Goal: Task Accomplishment & Management: Use online tool/utility

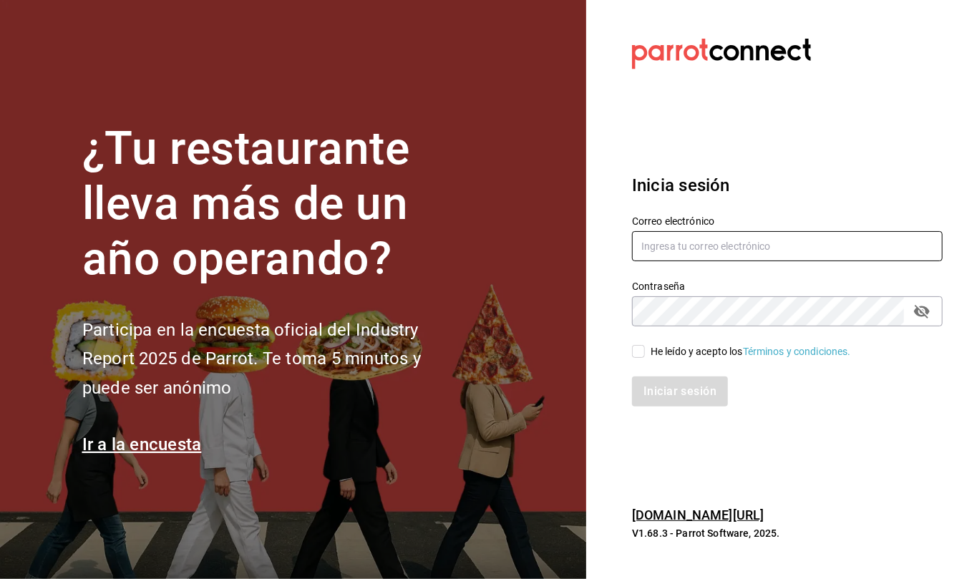
click at [643, 247] on input "text" at bounding box center [787, 246] width 311 height 30
type input "C"
type input "[EMAIL_ADDRESS][DOMAIN_NAME]"
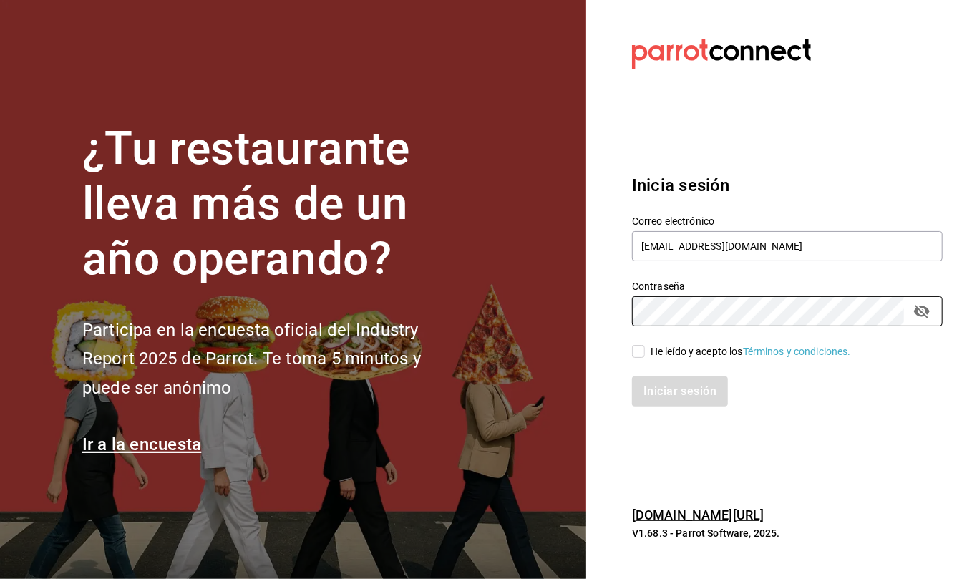
click at [637, 355] on input "He leído y acepto los Términos y condiciones." at bounding box center [638, 351] width 13 height 13
checkbox input "true"
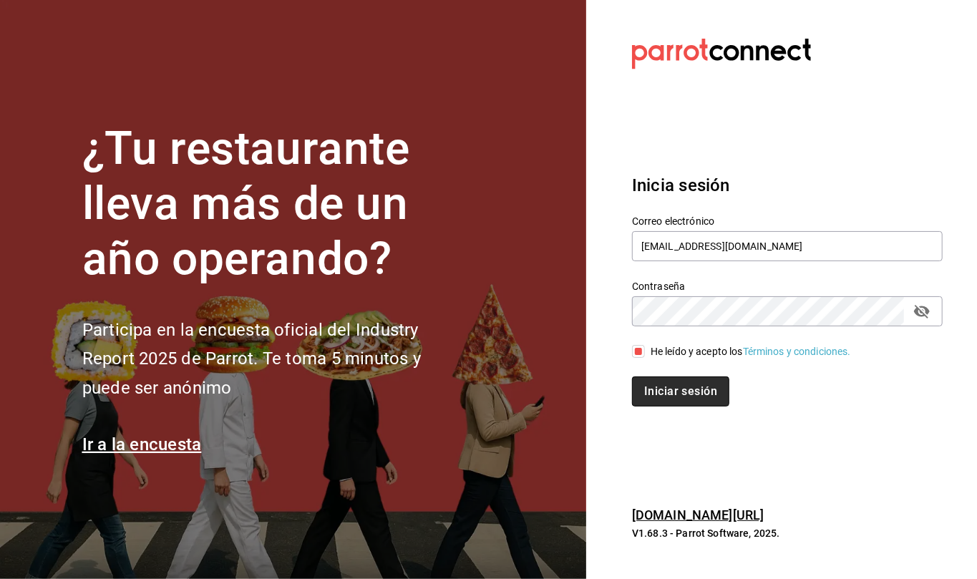
click at [661, 389] on button "Iniciar sesión" at bounding box center [680, 391] width 97 height 30
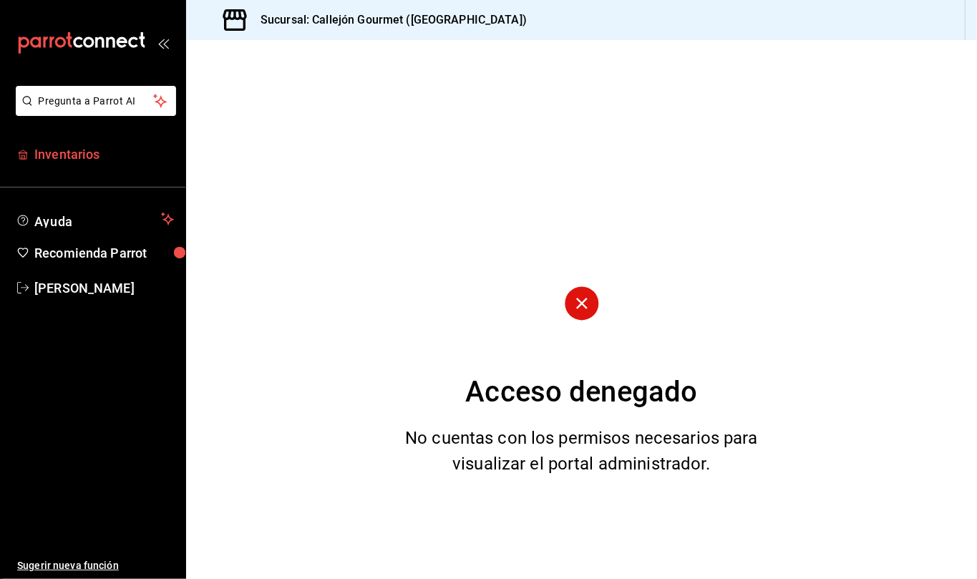
click at [55, 150] on span "Inventarios" at bounding box center [104, 154] width 140 height 19
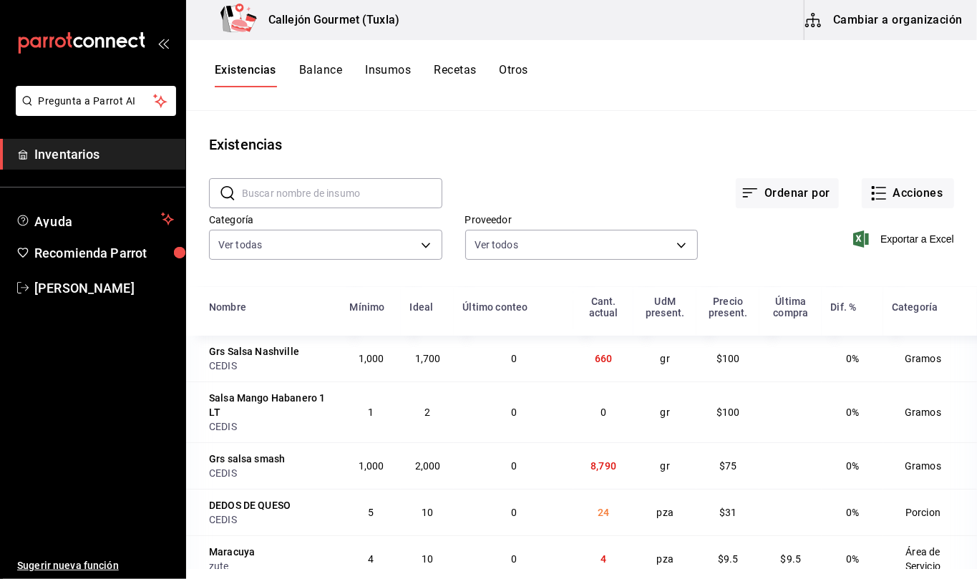
click at [516, 79] on button "Otros" at bounding box center [513, 75] width 29 height 24
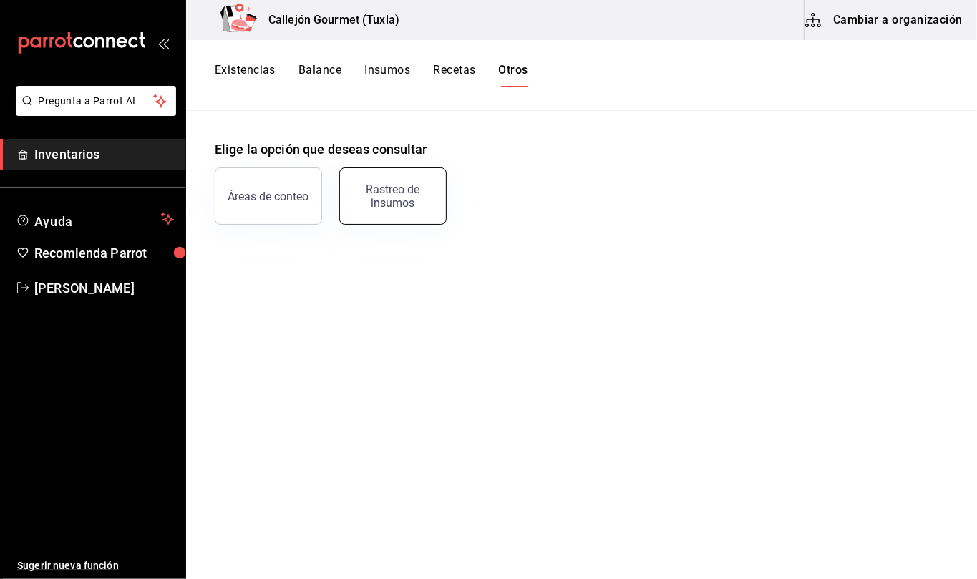
click at [406, 187] on div "Rastreo de insumos" at bounding box center [392, 195] width 89 height 27
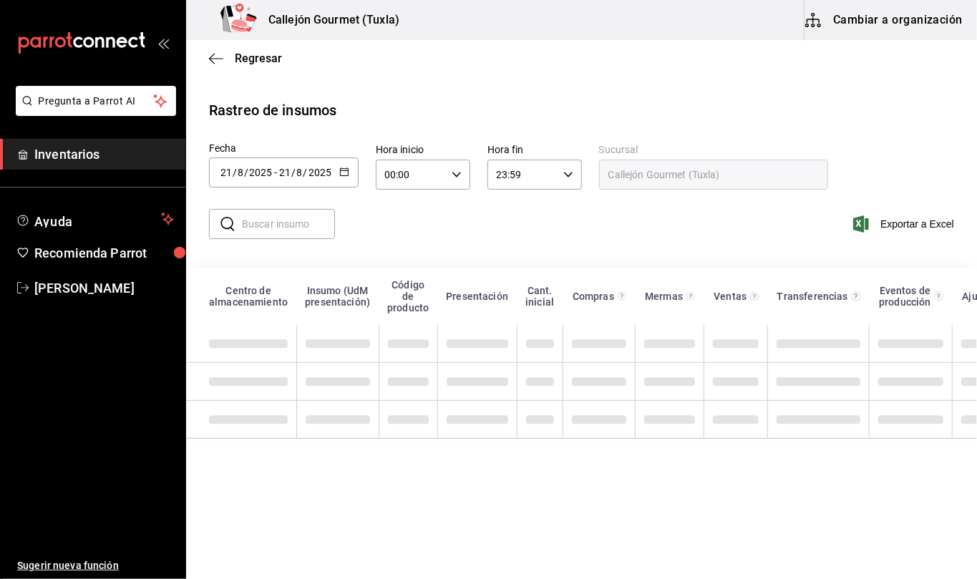
click at [341, 173] on icon "button" at bounding box center [344, 172] width 10 height 10
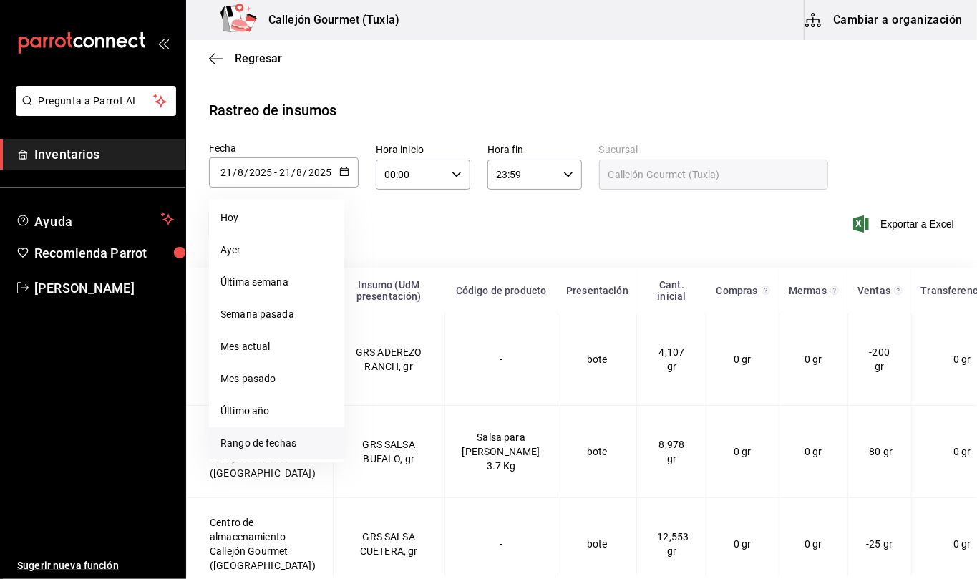
click at [265, 439] on li "Rango de fechas" at bounding box center [276, 443] width 135 height 32
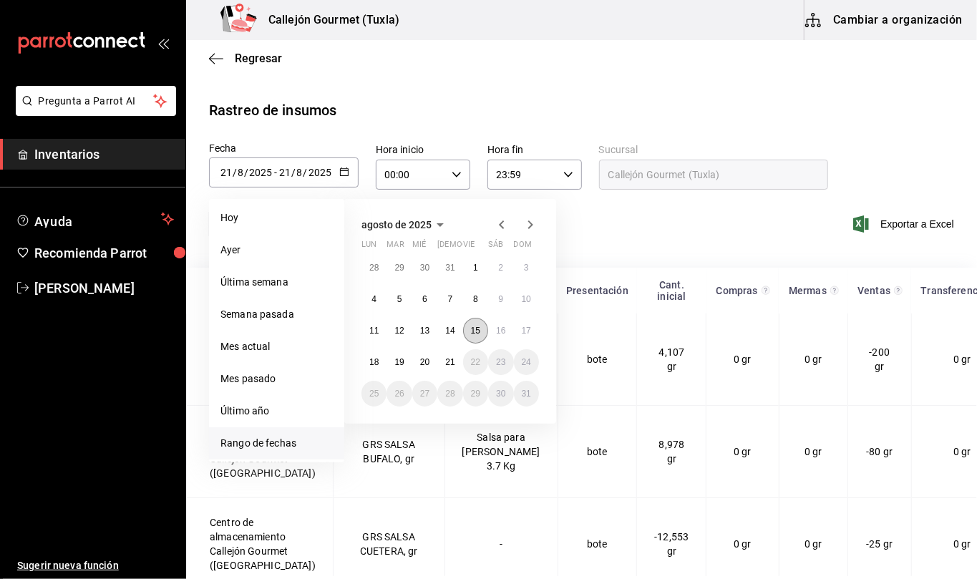
click at [476, 329] on abbr "15" at bounding box center [475, 331] width 9 height 10
drag, startPoint x: 484, startPoint y: 327, endPoint x: 530, endPoint y: 330, distance: 45.2
click at [530, 330] on div "28 29 30 31 1 2 3 4 5 6 7 8 9 10 11 12 13 14 15 16 17 18 19 20 21 22 23 24 25 2…" at bounding box center [449, 331] width 177 height 152
click at [530, 330] on abbr "17" at bounding box center [526, 331] width 9 height 10
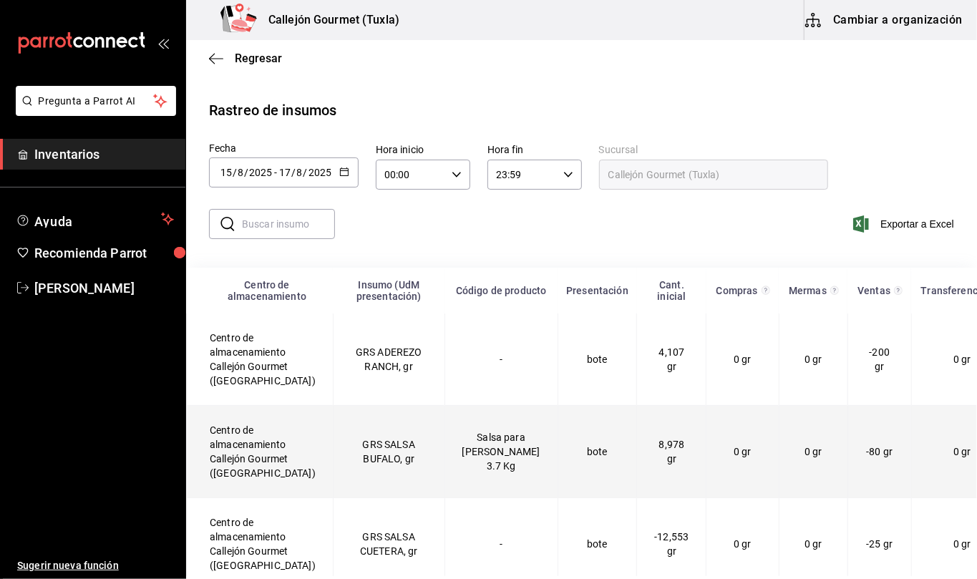
type input "[DATE]"
type input "15"
type input "[DATE]"
type input "17"
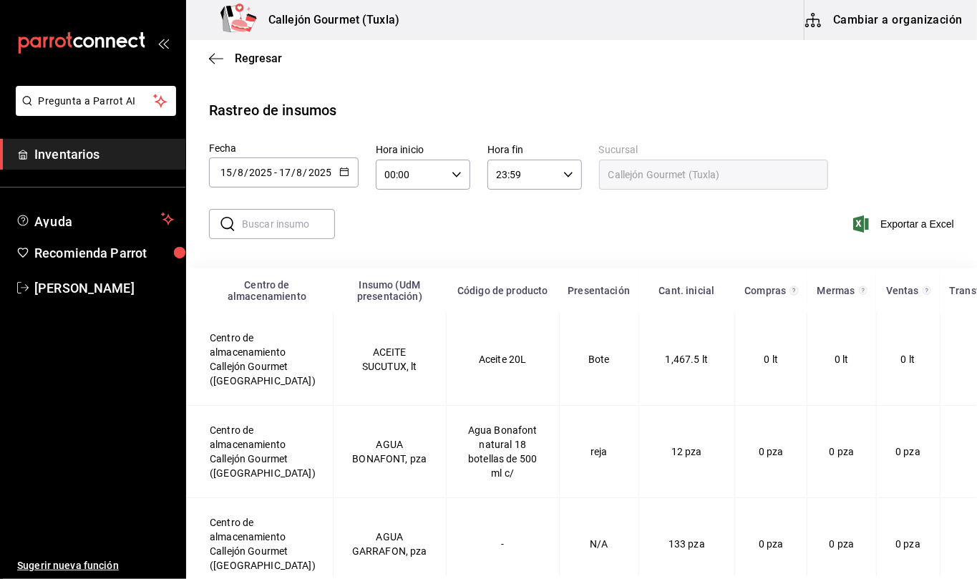
click at [313, 221] on input "text" at bounding box center [288, 224] width 93 height 29
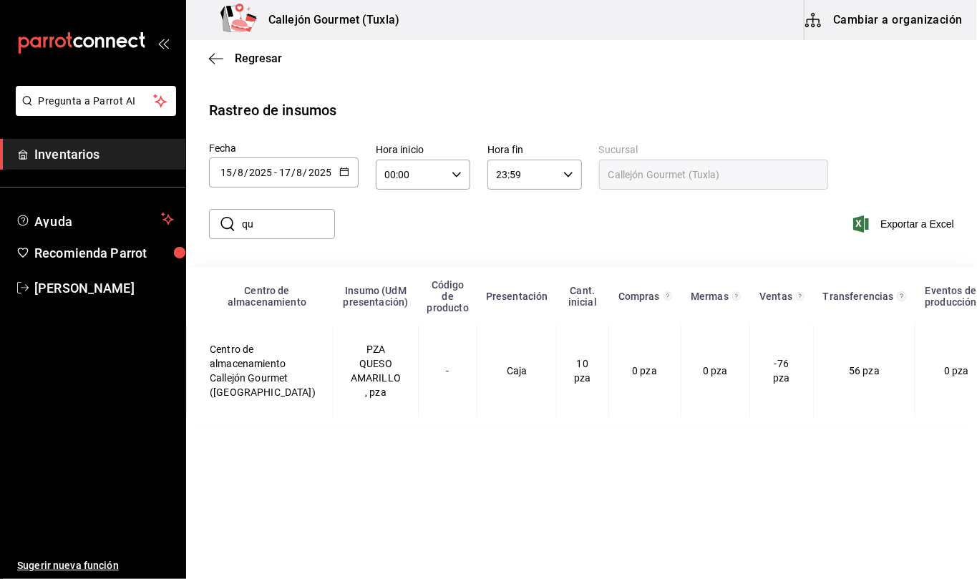
type input "q"
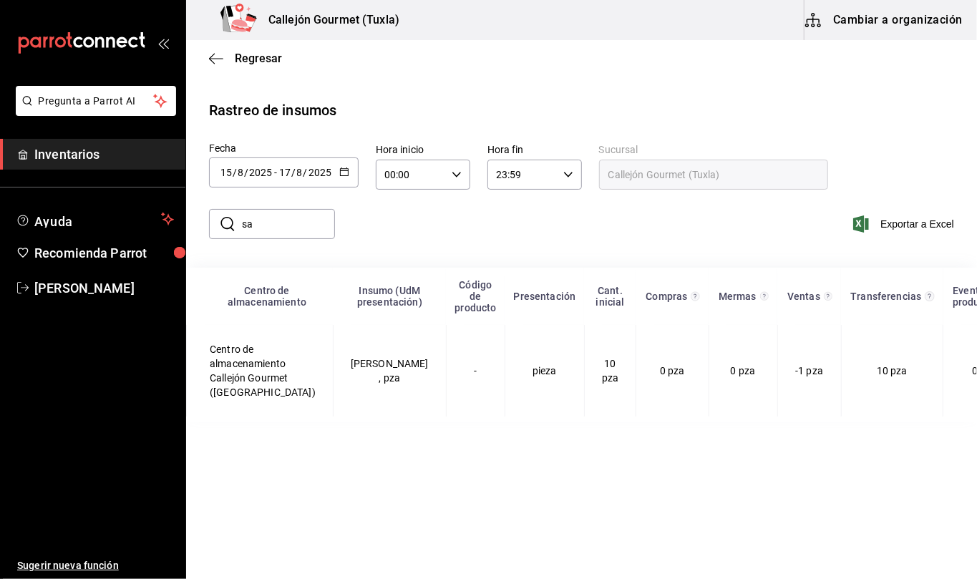
type input "s"
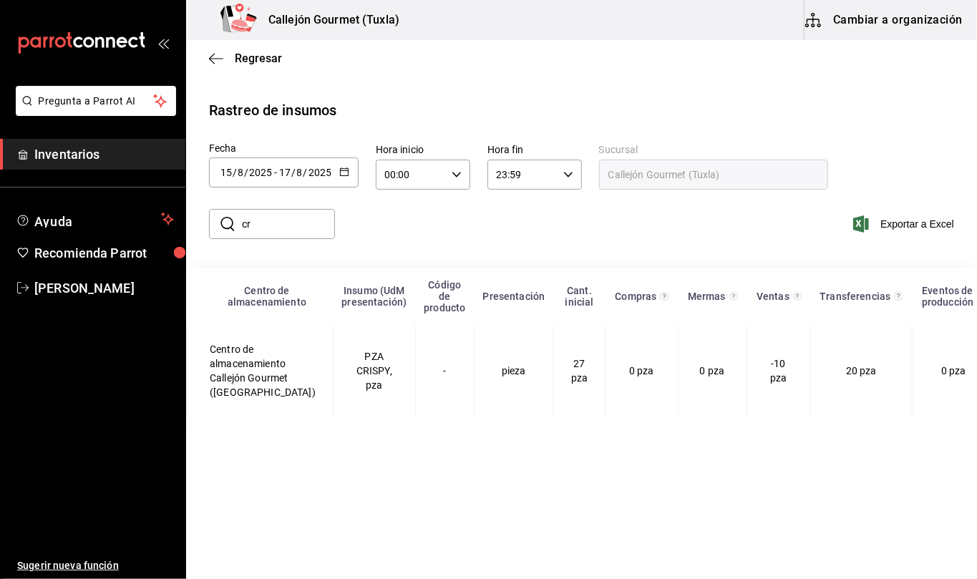
type input "c"
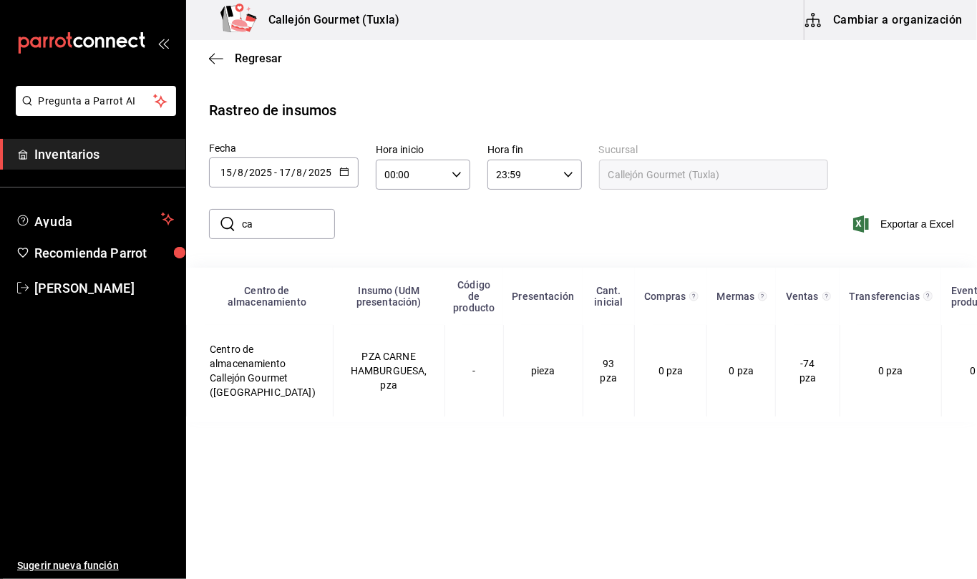
type input "c"
type input "p"
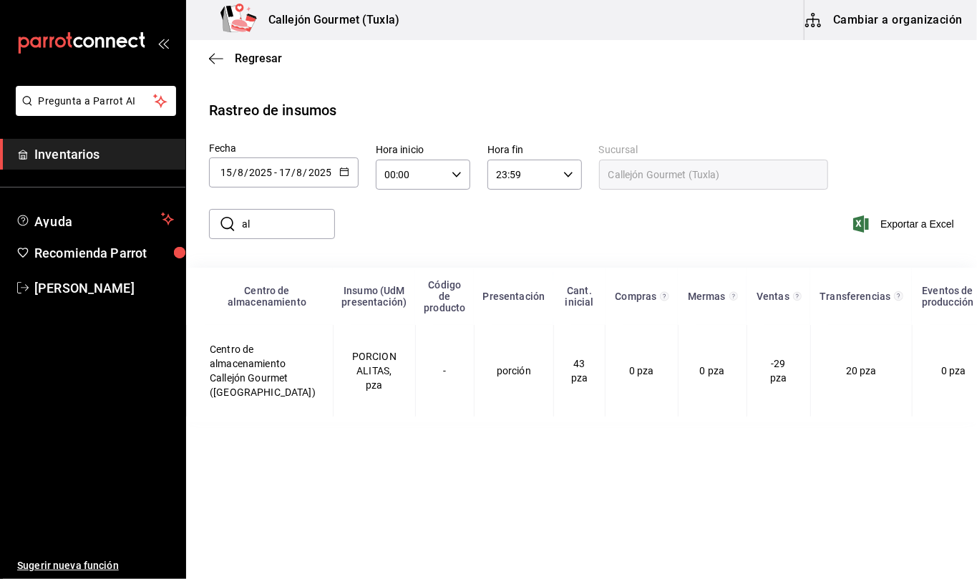
type input "a"
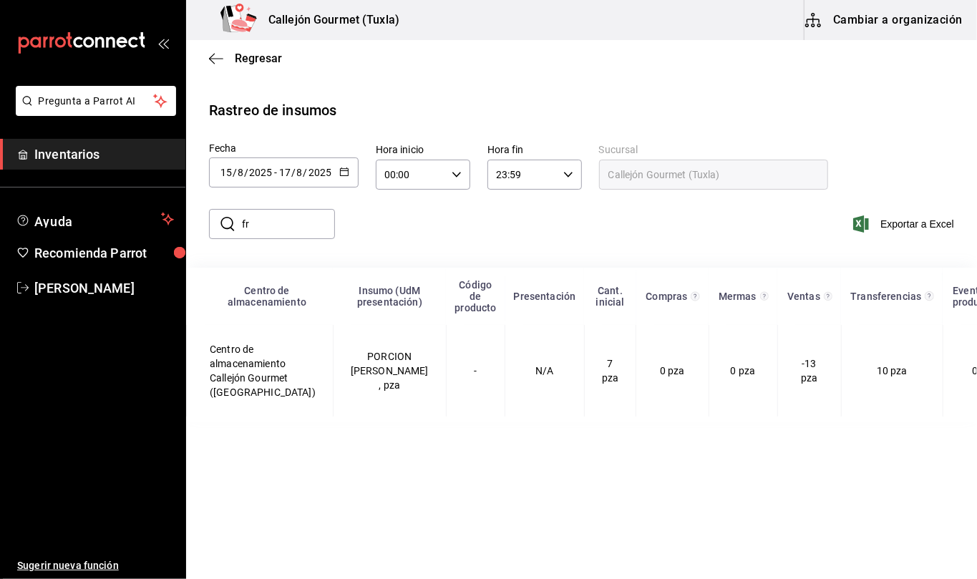
type input "f"
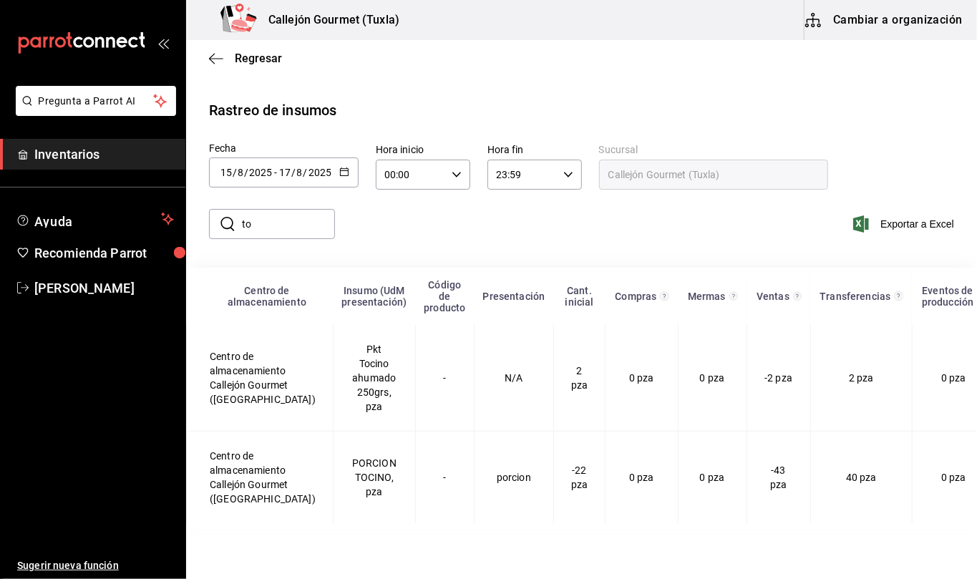
type input "t"
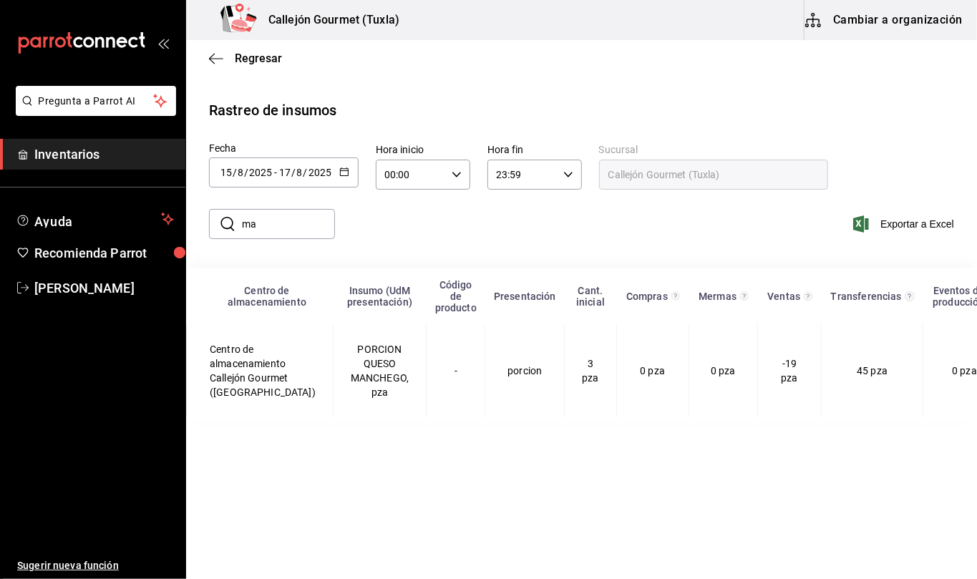
type input "m"
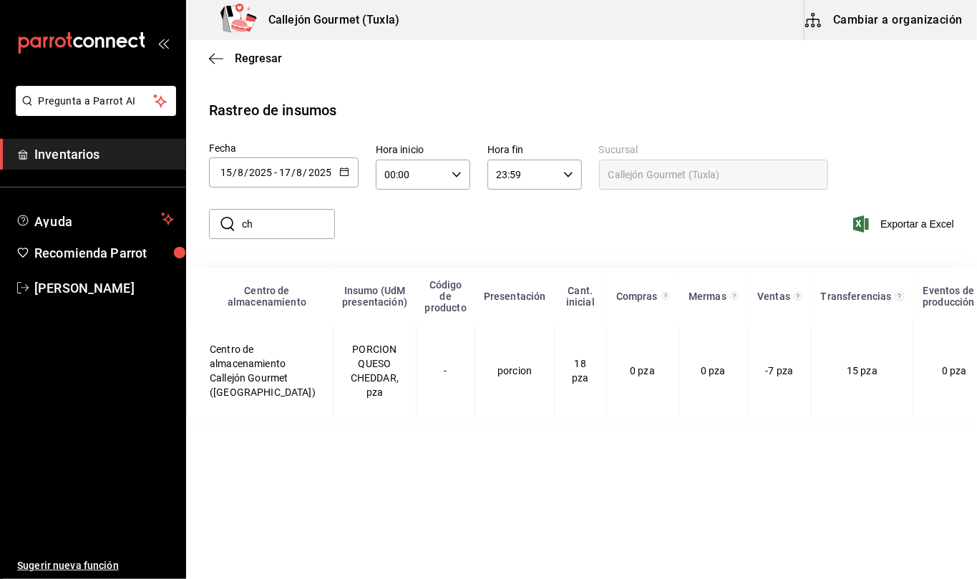
type input "c"
type input "p"
type input "c"
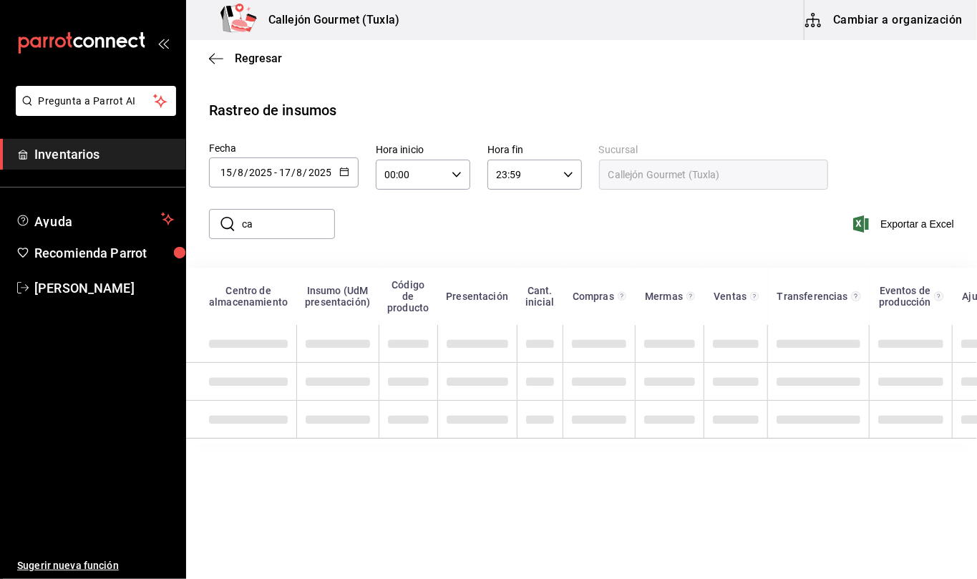
type input "c"
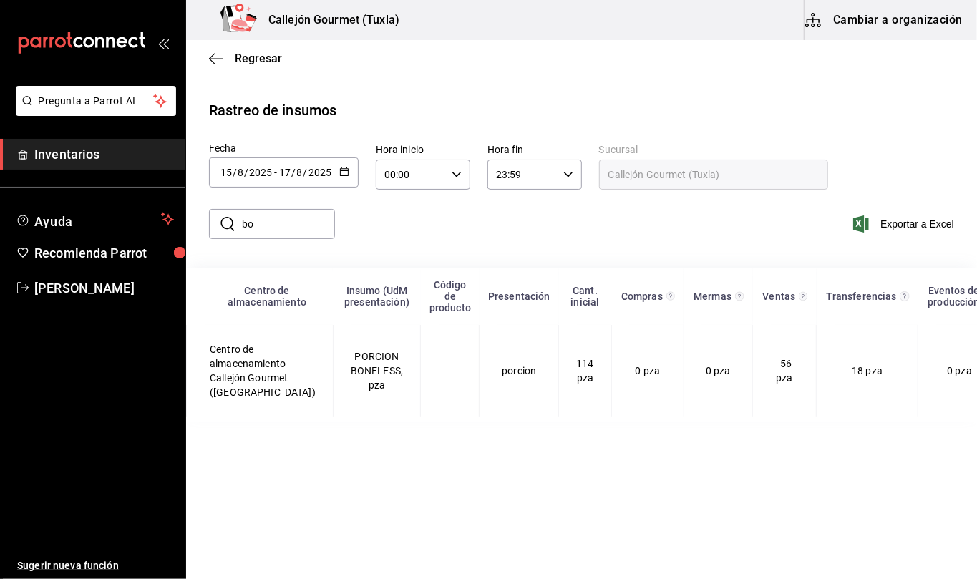
type input "b"
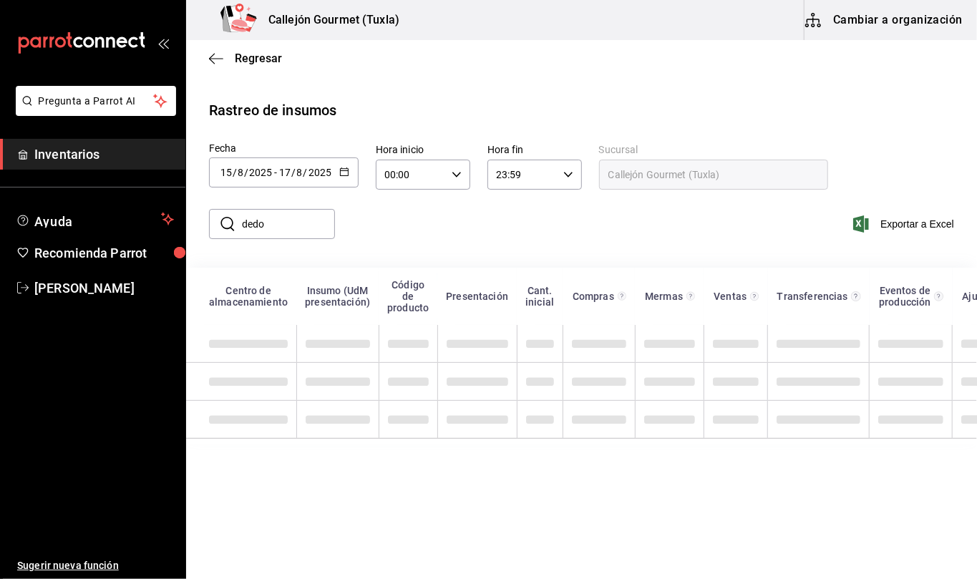
type input "dedos"
